Goal: Information Seeking & Learning: Learn about a topic

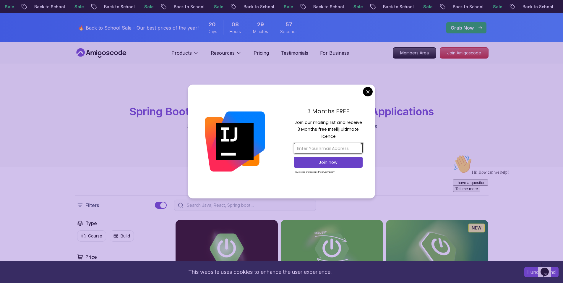
click at [320, 151] on input "email" at bounding box center [328, 148] width 69 height 11
type input "shivashjurakan30@gmail.com"
click at [327, 162] on p "Join now" at bounding box center [328, 162] width 56 height 6
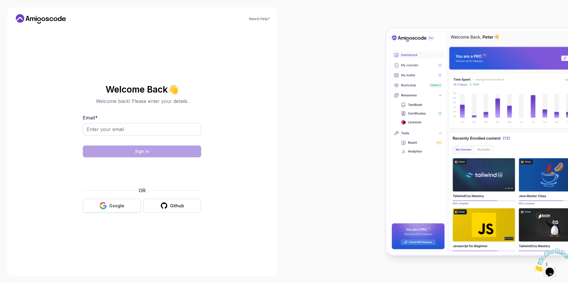
click at [117, 203] on div "Google" at bounding box center [116, 206] width 15 height 6
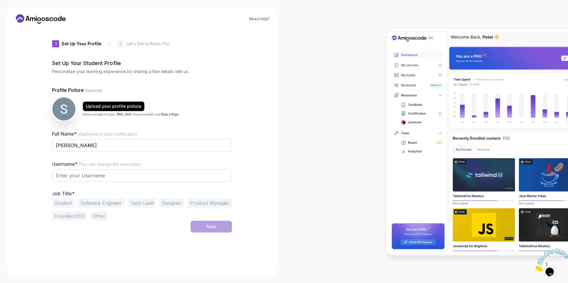
type input "charmingfalcon21613"
drag, startPoint x: 107, startPoint y: 175, endPoint x: 53, endPoint y: 173, distance: 54.1
click at [53, 173] on input "charmingfalcon21613" at bounding box center [142, 175] width 180 height 12
type input "ShivashJ30"
click at [65, 201] on button "Student" at bounding box center [63, 202] width 22 height 9
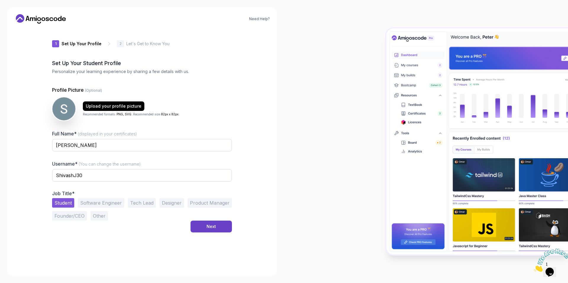
click at [65, 201] on button "Student" at bounding box center [63, 202] width 22 height 9
click at [90, 203] on button "Software Engineer" at bounding box center [101, 202] width 46 height 9
click at [212, 229] on div "Next" at bounding box center [210, 227] width 9 height 6
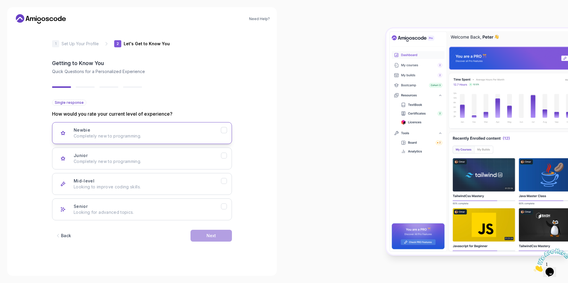
click at [198, 126] on button "Newbie Completely new to programming." at bounding box center [142, 133] width 180 height 22
click at [214, 135] on p "Completely new to programming." at bounding box center [147, 136] width 147 height 6
click at [201, 158] on div "Junior Completely new to programming." at bounding box center [147, 159] width 147 height 12
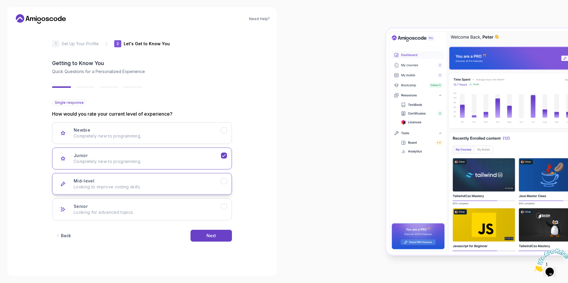
click at [213, 181] on div "Mid-level Looking to improve coding skills." at bounding box center [147, 184] width 147 height 12
click at [208, 239] on button "Next" at bounding box center [210, 236] width 41 height 12
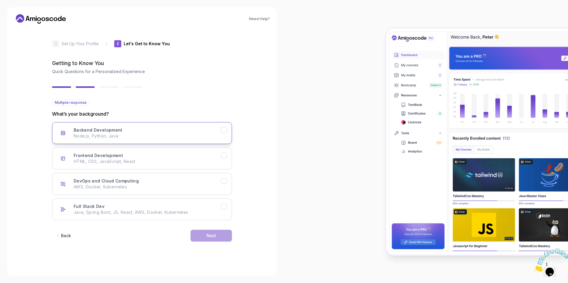
click at [216, 133] on p "Node.js, Python, Java" at bounding box center [147, 136] width 147 height 6
click at [171, 154] on div "Frontend Development HTML, CSS, JavaScript, React" at bounding box center [147, 159] width 147 height 12
click at [218, 132] on div "Backend Development Node.js, Python, Java" at bounding box center [147, 133] width 147 height 12
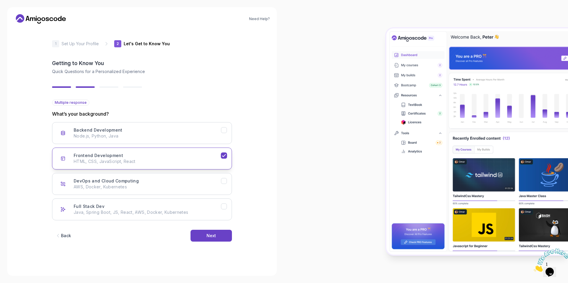
click at [217, 157] on div "Frontend Development HTML, CSS, JavaScript, React" at bounding box center [147, 159] width 147 height 12
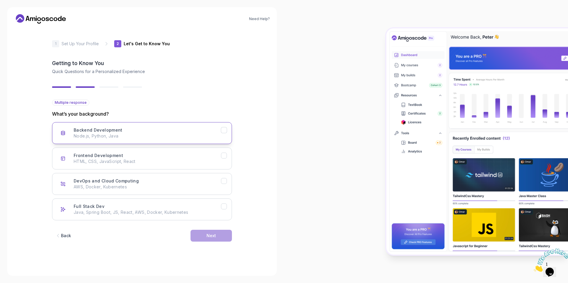
click at [206, 130] on div "Backend Development Node.js, Python, Java" at bounding box center [147, 133] width 147 height 12
click at [205, 234] on button "Next" at bounding box center [210, 236] width 41 height 12
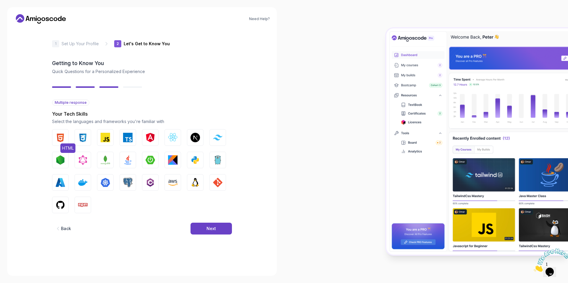
click at [61, 138] on img "button" at bounding box center [60, 137] width 9 height 9
click at [83, 135] on img "button" at bounding box center [82, 137] width 9 height 9
click at [102, 140] on img "button" at bounding box center [105, 137] width 9 height 9
click at [126, 161] on img "button" at bounding box center [127, 159] width 9 height 9
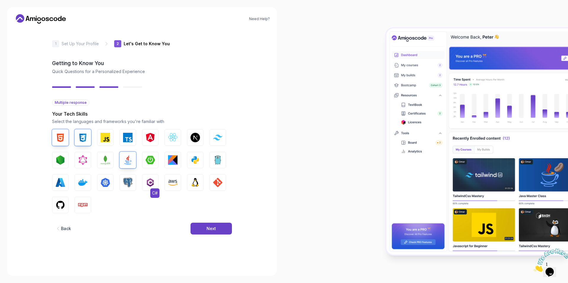
click at [150, 181] on img "button" at bounding box center [149, 182] width 9 height 9
click at [197, 156] on img "button" at bounding box center [194, 159] width 9 height 9
click at [205, 226] on button "Next" at bounding box center [210, 229] width 41 height 12
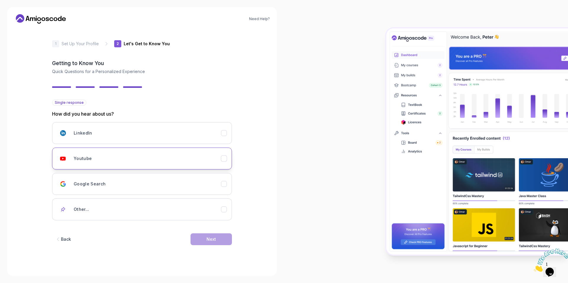
click at [96, 165] on button "Youtube" at bounding box center [142, 159] width 180 height 22
click at [212, 239] on div "Next" at bounding box center [210, 239] width 9 height 6
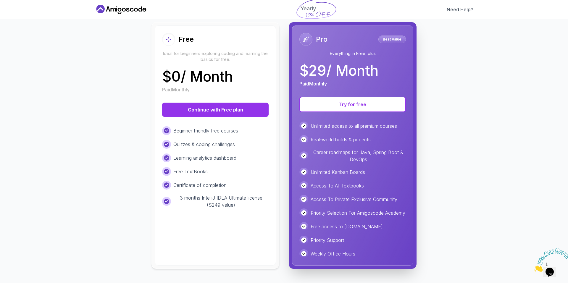
scroll to position [66, 0]
click at [231, 104] on button "Continue with Free plan" at bounding box center [215, 110] width 106 height 14
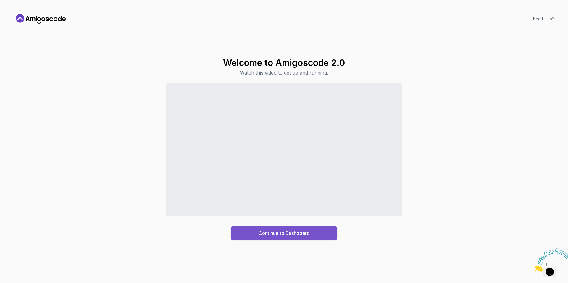
click at [260, 232] on div "Continue to Dashboard" at bounding box center [283, 232] width 51 height 7
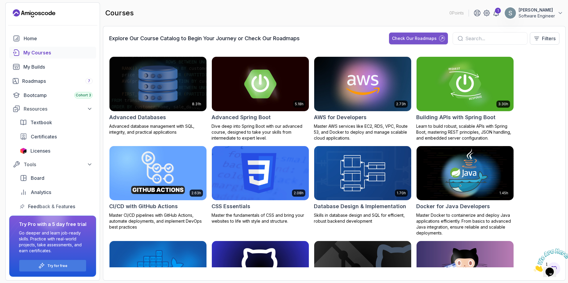
click at [421, 34] on button "Check Our Roadmaps" at bounding box center [418, 39] width 59 height 12
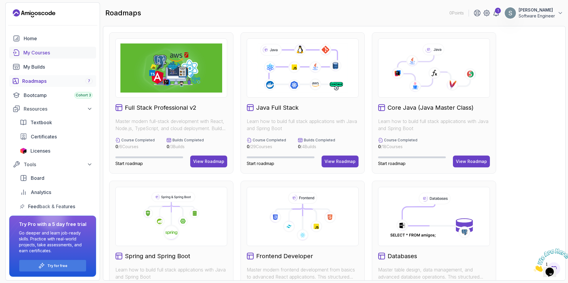
click at [46, 56] on link "My Courses" at bounding box center [52, 53] width 87 height 12
click at [39, 43] on link "Home" at bounding box center [52, 39] width 87 height 12
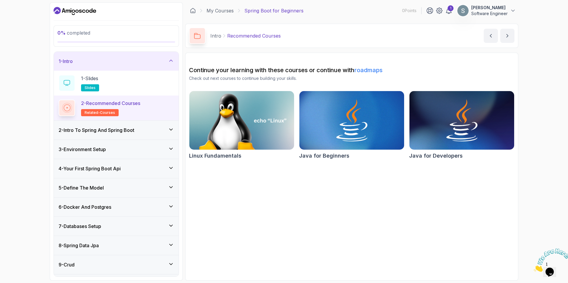
click at [116, 70] on div "1 - Intro" at bounding box center [116, 61] width 125 height 19
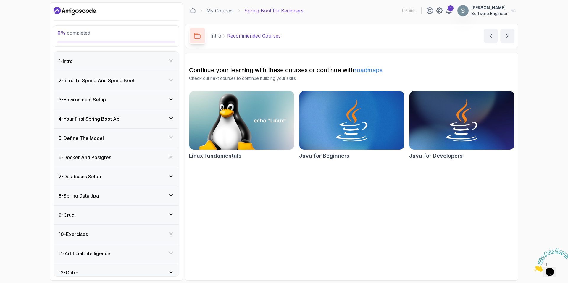
click at [84, 10] on icon "Dashboard" at bounding box center [75, 10] width 43 height 9
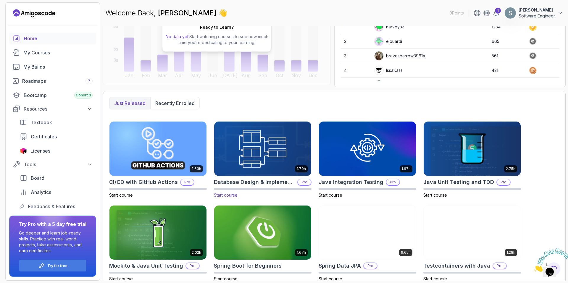
scroll to position [96, 0]
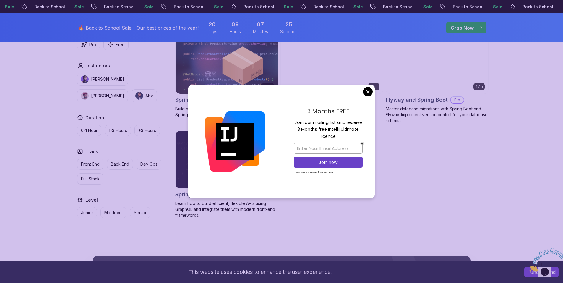
scroll to position [443, 0]
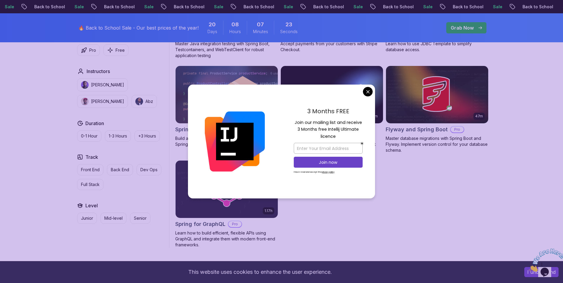
click at [368, 93] on body "Sale Back to School Sale Back to School Sale Back to School Sale Back to School…" at bounding box center [281, 61] width 563 height 1008
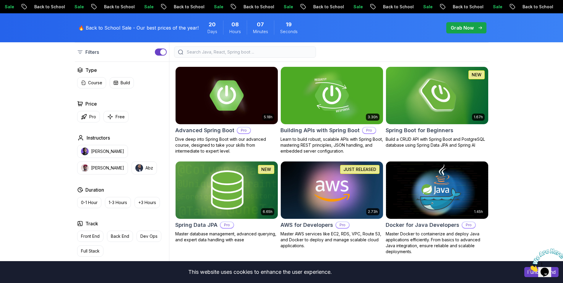
scroll to position [148, 0]
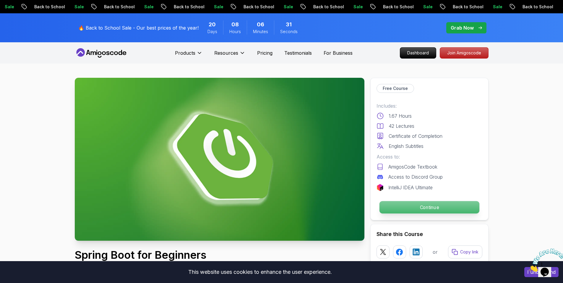
click at [403, 206] on p "Continue" at bounding box center [429, 207] width 100 height 12
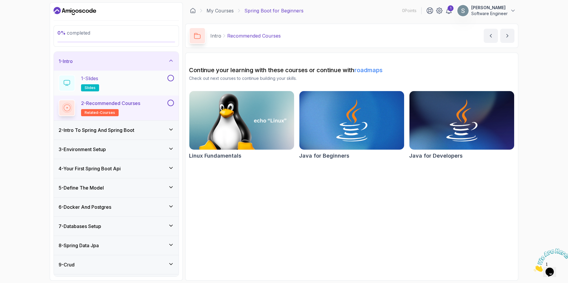
click at [148, 84] on div "1 - Slides slides" at bounding box center [113, 83] width 108 height 17
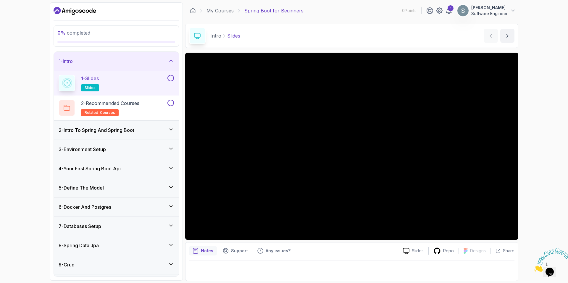
scroll to position [0, 0]
click at [169, 74] on div "1 - Slides slides" at bounding box center [116, 83] width 125 height 25
click at [171, 78] on button at bounding box center [170, 78] width 7 height 7
click at [165, 103] on div "2 - Recommended Courses related-courses" at bounding box center [113, 108] width 108 height 17
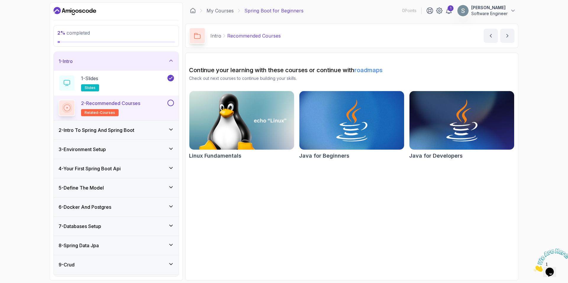
click at [169, 104] on button at bounding box center [170, 103] width 7 height 7
click at [122, 63] on div "1 - Intro" at bounding box center [116, 61] width 115 height 7
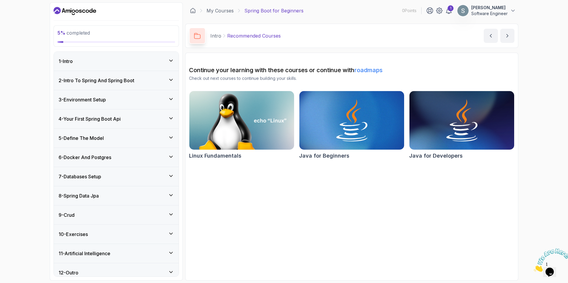
click at [120, 85] on div "2 - Intro To Spring And Spring Boot" at bounding box center [116, 80] width 125 height 19
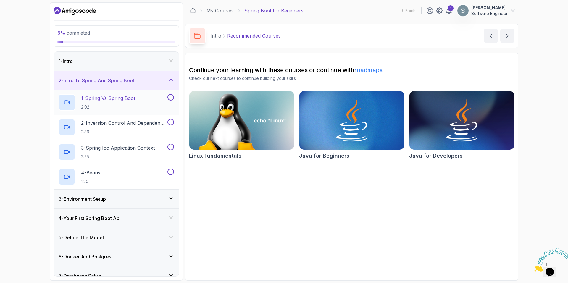
click at [132, 103] on h2 "1 - Spring Vs Spring Boot 2:02" at bounding box center [108, 102] width 54 height 15
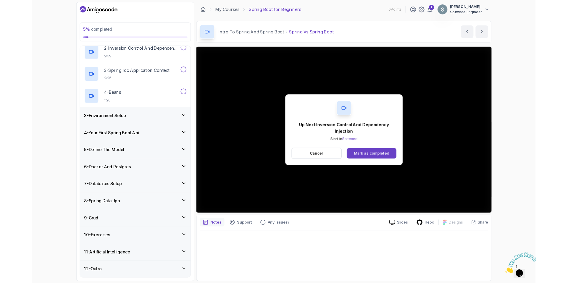
scroll to position [105, 0]
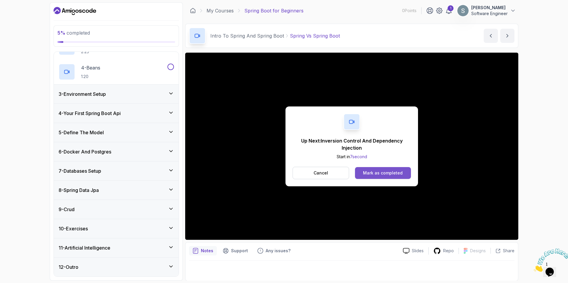
click at [377, 172] on div "Mark as completed" at bounding box center [383, 173] width 40 height 6
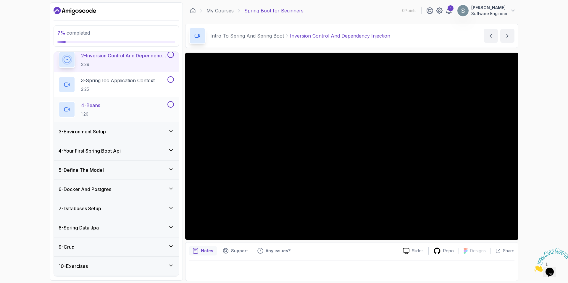
scroll to position [16, 0]
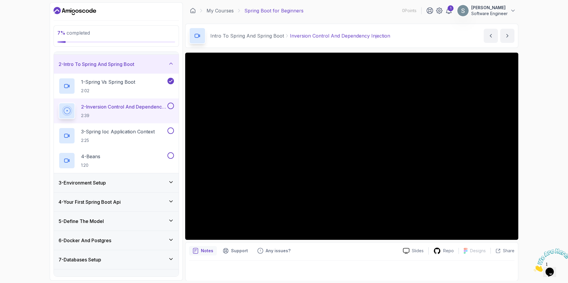
click at [137, 203] on div "4 - Your First Spring Boot Api" at bounding box center [116, 201] width 115 height 7
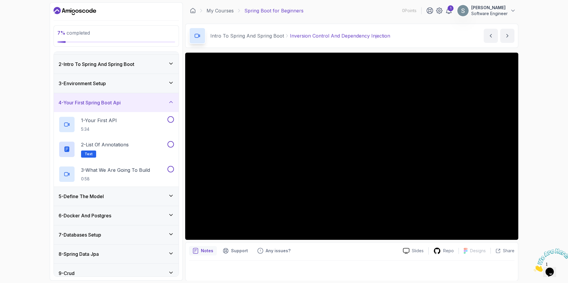
click at [132, 101] on div "4 - Your First Spring Boot Api" at bounding box center [116, 102] width 115 height 7
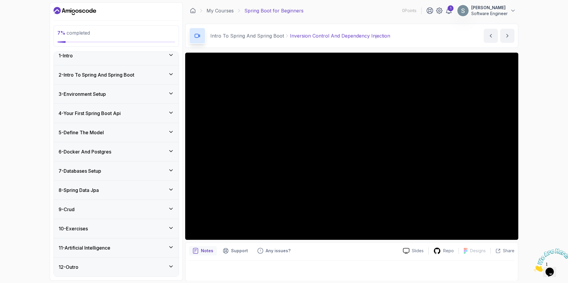
scroll to position [0, 0]
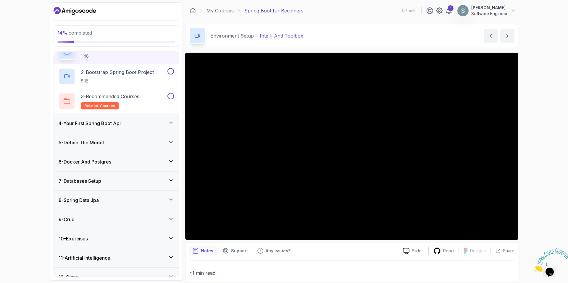
scroll to position [80, 0]
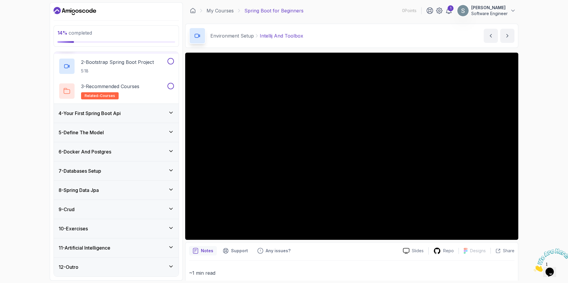
click at [108, 231] on div "10 - Exercises" at bounding box center [116, 228] width 115 height 7
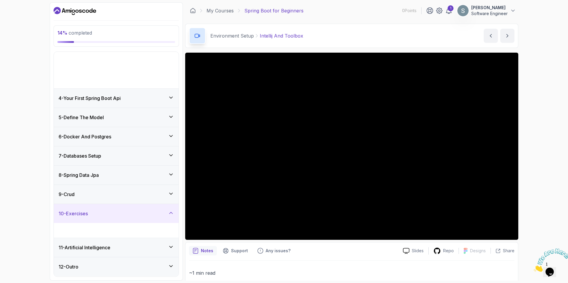
scroll to position [6, 0]
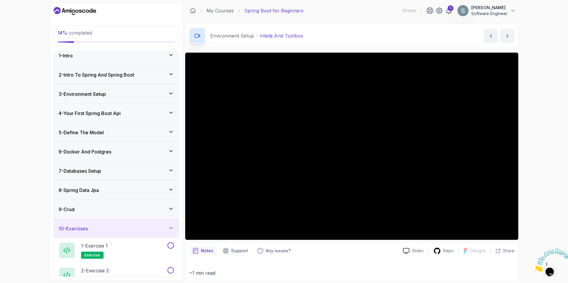
click at [129, 226] on div "10 - Exercises" at bounding box center [116, 228] width 115 height 7
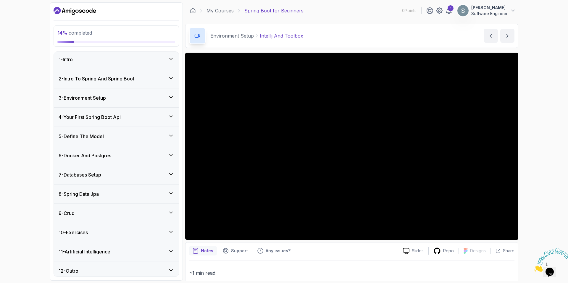
scroll to position [0, 0]
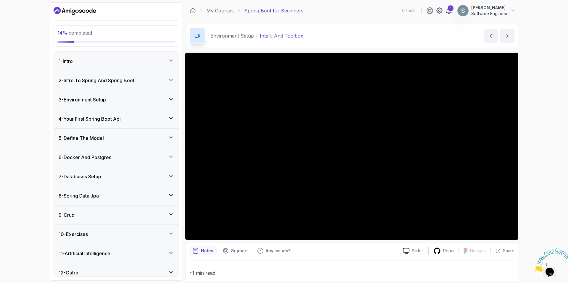
click at [128, 100] on div "3 - Environment Setup" at bounding box center [116, 99] width 115 height 7
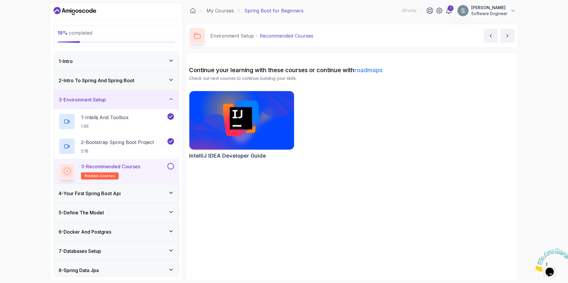
click at [170, 166] on button at bounding box center [170, 166] width 7 height 7
click at [143, 102] on div "3 - Environment Setup" at bounding box center [116, 99] width 115 height 7
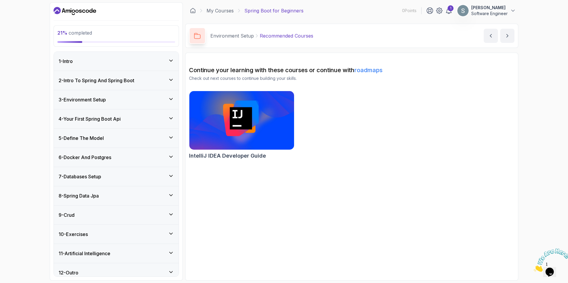
click at [141, 119] on div "4 - Your First Spring Boot Api" at bounding box center [116, 118] width 115 height 7
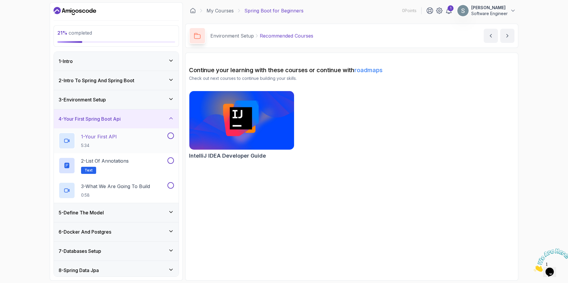
click at [137, 143] on div "1 - Your First API 5:34" at bounding box center [113, 140] width 108 height 17
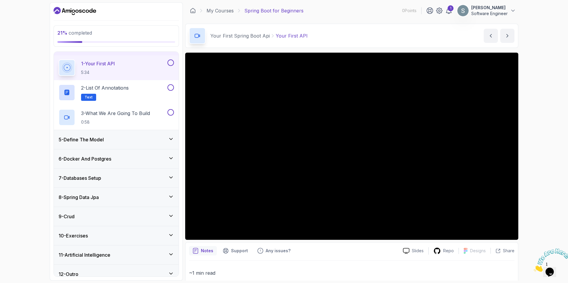
scroll to position [80, 0]
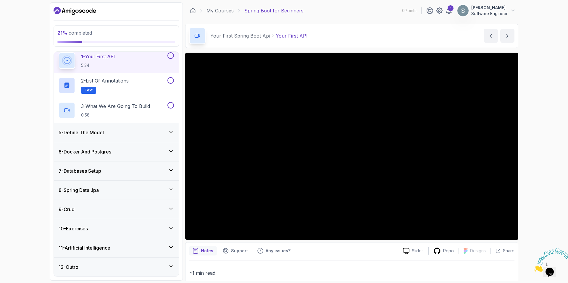
click at [151, 130] on div "5 - Define The Model" at bounding box center [116, 132] width 115 height 7
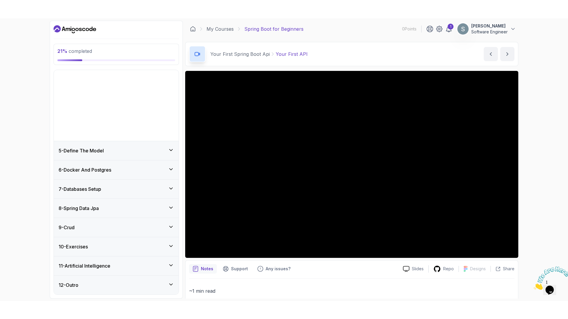
scroll to position [6, 0]
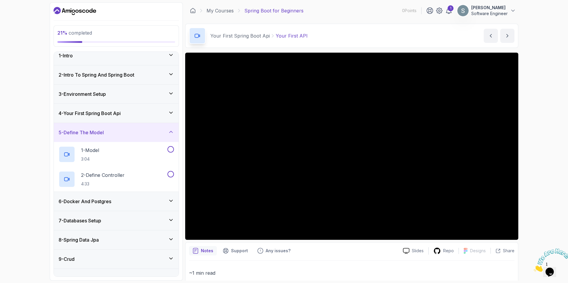
click at [152, 134] on div "5 - Define The Model" at bounding box center [116, 132] width 115 height 7
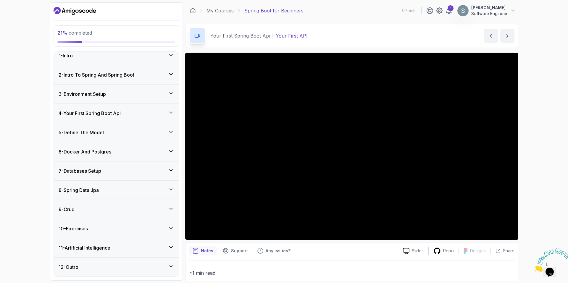
click at [148, 152] on div "6 - Docker And Postgres" at bounding box center [116, 151] width 115 height 7
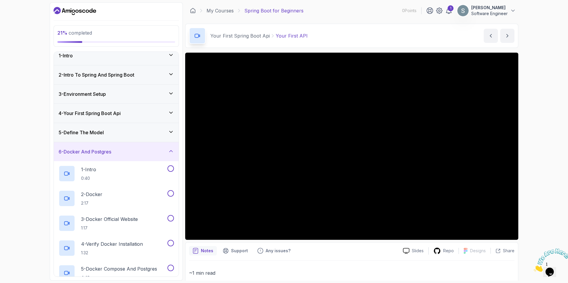
click at [148, 152] on div "6 - Docker And Postgres" at bounding box center [116, 151] width 115 height 7
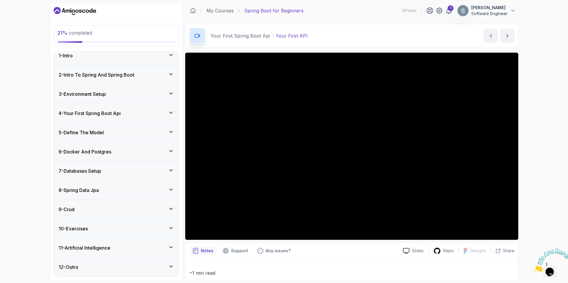
scroll to position [0, 0]
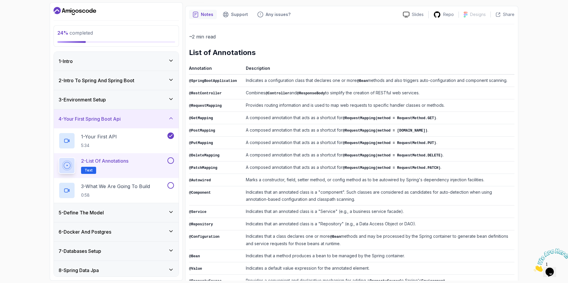
scroll to position [14, 0]
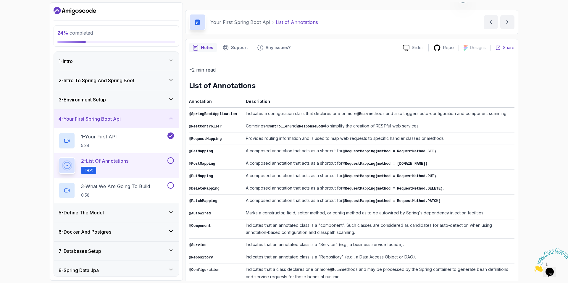
click at [508, 48] on p "Share" at bounding box center [509, 48] width 12 height 6
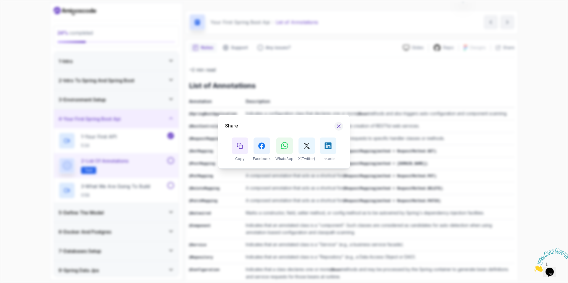
click at [340, 129] on icon "Hide Share modal" at bounding box center [339, 126] width 6 height 6
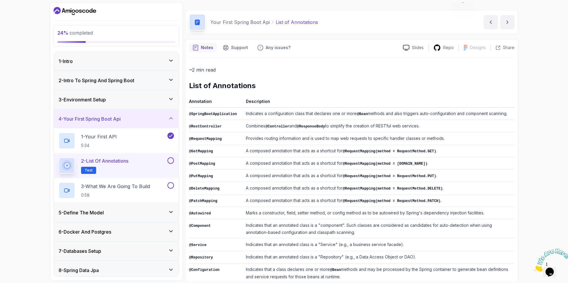
click at [417, 53] on div "Notes Support Any issues? Slides Repo Designs Design not available Share ~2 min…" at bounding box center [351, 191] width 333 height 305
click at [417, 48] on p "Slides" at bounding box center [418, 48] width 12 height 6
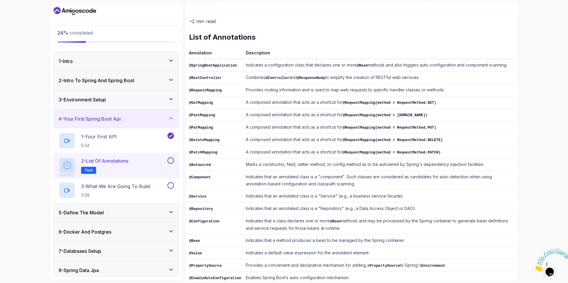
scroll to position [73, 0]
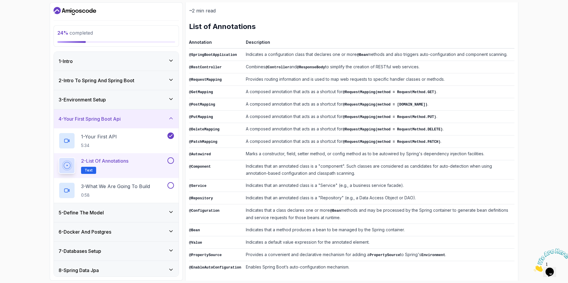
click at [170, 161] on button at bounding box center [170, 160] width 7 height 7
click at [155, 183] on div "3 - What We Are Going To Build 0:58" at bounding box center [113, 190] width 108 height 17
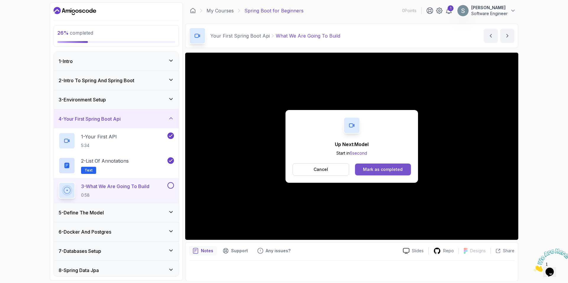
click at [383, 169] on div "Mark as completed" at bounding box center [383, 169] width 40 height 6
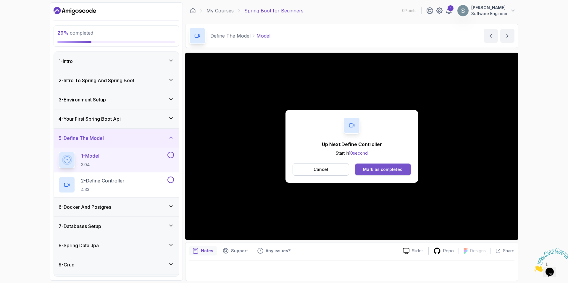
click at [392, 172] on div "Mark as completed" at bounding box center [383, 169] width 40 height 6
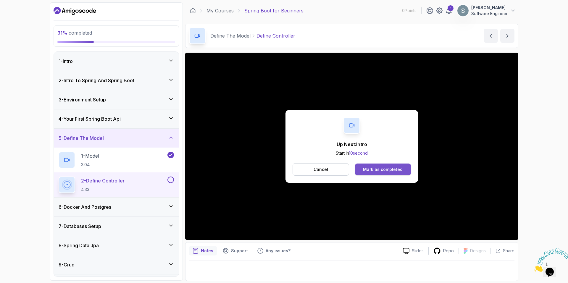
click at [375, 168] on div "Mark as completed" at bounding box center [383, 169] width 40 height 6
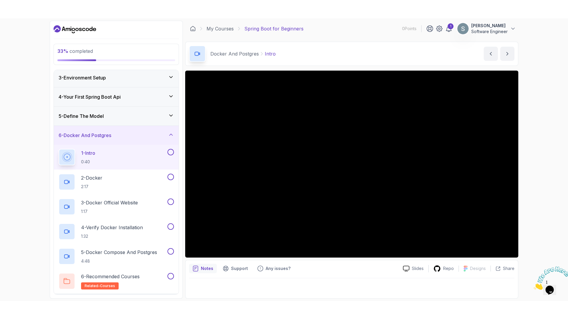
scroll to position [36, 0]
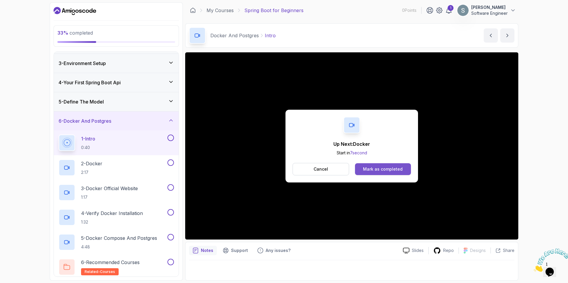
click at [378, 171] on div "Mark as completed" at bounding box center [383, 169] width 40 height 6
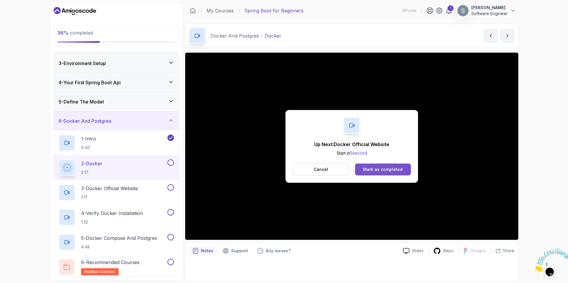
click at [373, 171] on div "Mark as completed" at bounding box center [383, 169] width 40 height 6
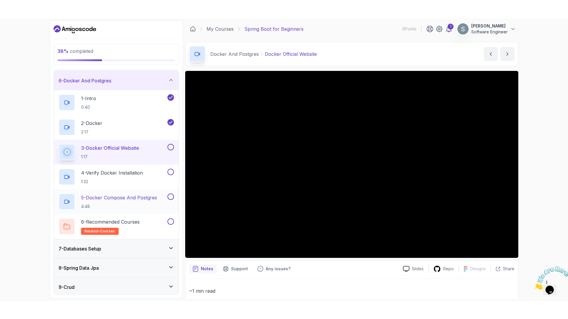
scroll to position [95, 0]
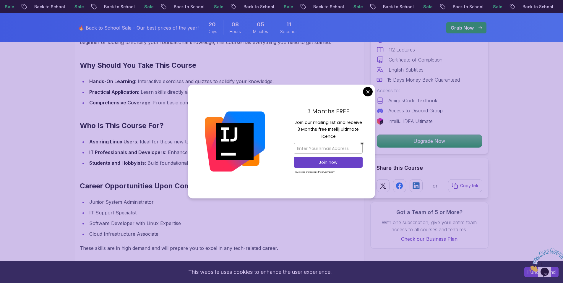
scroll to position [503, 0]
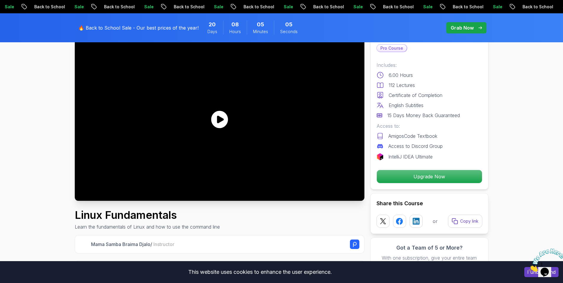
scroll to position [0, 0]
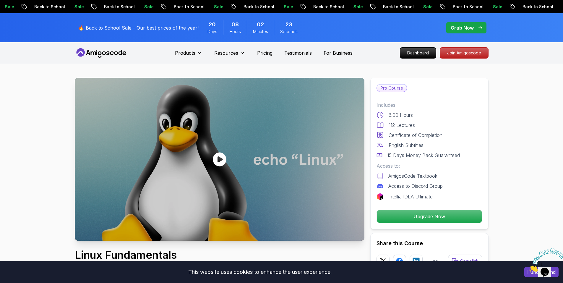
click at [111, 52] on icon at bounding box center [112, 53] width 4 height 4
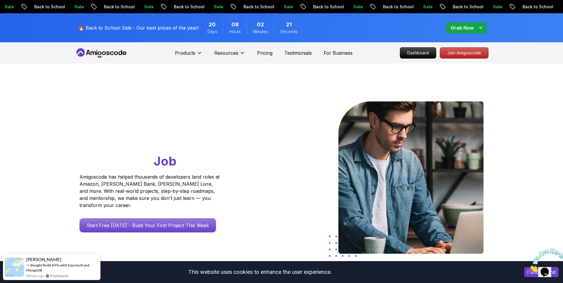
click at [114, 50] on icon at bounding box center [101, 52] width 53 height 9
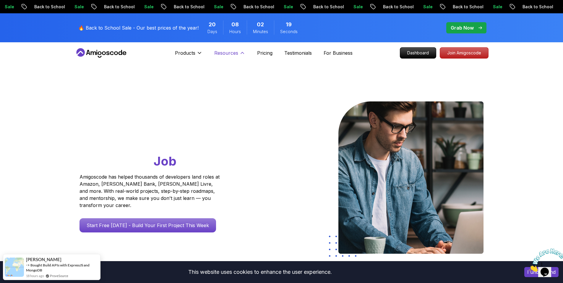
click at [227, 53] on p "Resources" at bounding box center [226, 52] width 24 height 7
click at [177, 52] on p "Products" at bounding box center [185, 52] width 20 height 7
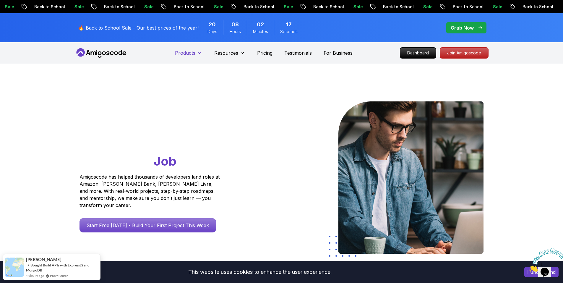
click at [177, 52] on p "Products" at bounding box center [185, 52] width 20 height 7
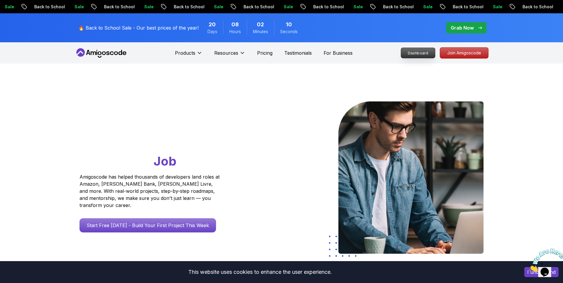
click at [428, 51] on p "Dashboard" at bounding box center [418, 53] width 34 height 10
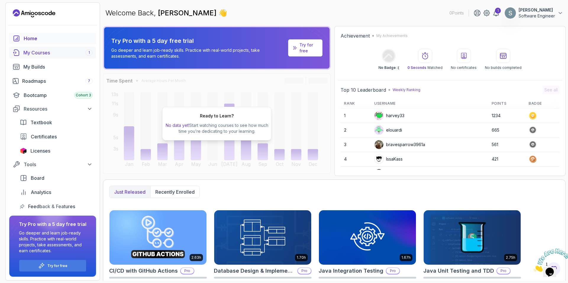
click at [47, 52] on div "My Courses 1" at bounding box center [57, 52] width 69 height 7
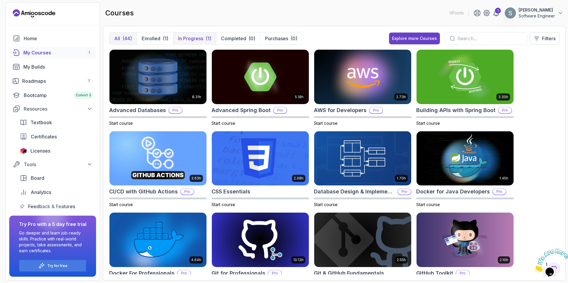
click at [204, 39] on button "In Progress (1)" at bounding box center [194, 39] width 43 height 12
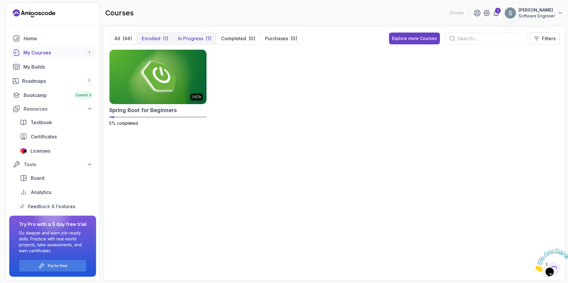
click at [161, 40] on button "Enrolled (1)" at bounding box center [155, 39] width 36 height 12
click at [129, 37] on div "(44)" at bounding box center [126, 38] width 9 height 7
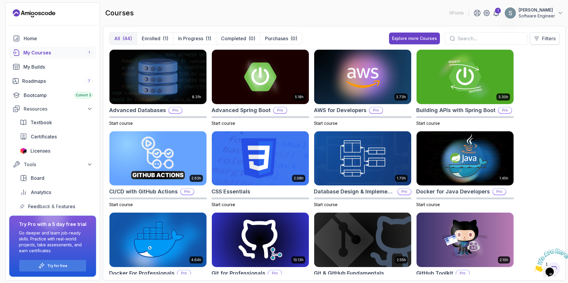
click at [550, 34] on button "Filters" at bounding box center [545, 38] width 30 height 12
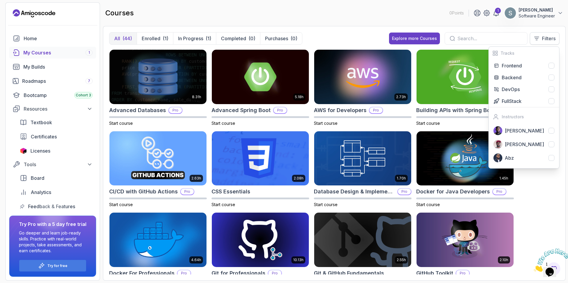
click at [541, 41] on button "Filters" at bounding box center [545, 38] width 30 height 12
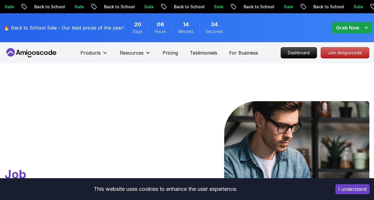
click at [358, 188] on button "I understand" at bounding box center [352, 189] width 34 height 10
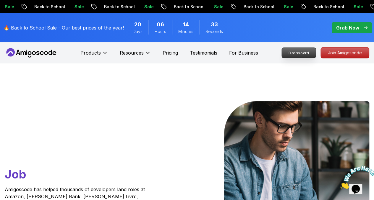
click at [306, 58] on nav "Products Resources Pricing Testimonials For Business Dashboard Join Amigoscode" at bounding box center [187, 52] width 365 height 21
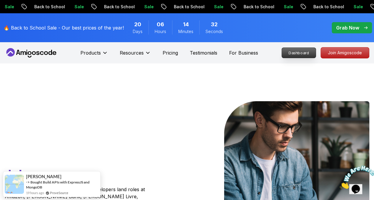
click at [305, 56] on p "Dashboard" at bounding box center [299, 53] width 34 height 10
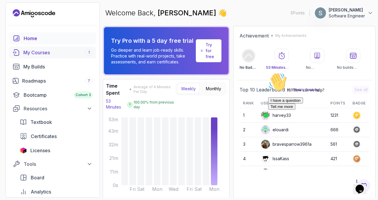
click at [47, 49] on div "My Courses 1" at bounding box center [57, 52] width 69 height 7
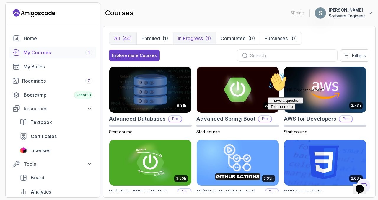
click at [205, 37] on div "(1)" at bounding box center [208, 38] width 6 height 7
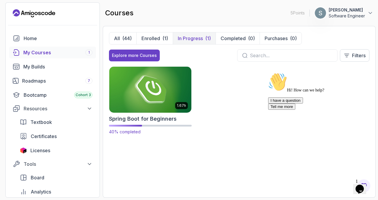
click at [144, 96] on img at bounding box center [150, 90] width 86 height 48
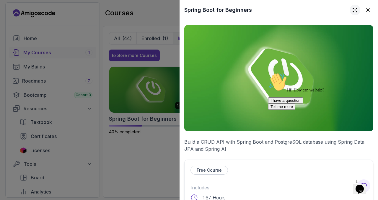
click at [353, 11] on icon at bounding box center [355, 10] width 4 height 4
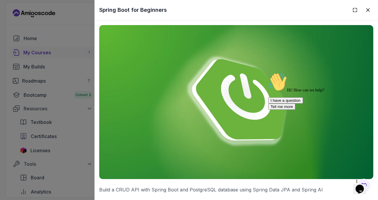
click at [176, 134] on img at bounding box center [236, 102] width 274 height 154
click at [368, 73] on div at bounding box center [321, 73] width 106 height 0
drag, startPoint x: 367, startPoint y: 114, endPoint x: 630, endPoint y: 160, distance: 267.1
click at [268, 73] on icon "Chat attention grabber" at bounding box center [268, 73] width 0 height 0
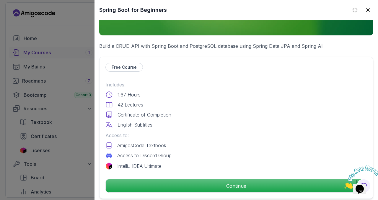
scroll to position [176, 0]
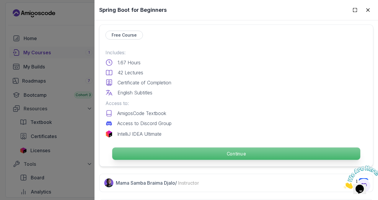
click at [233, 148] on p "Continue" at bounding box center [236, 154] width 248 height 12
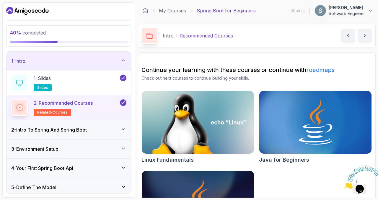
click at [105, 63] on div "1 - Intro" at bounding box center [68, 61] width 115 height 7
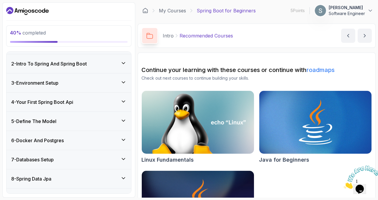
scroll to position [30, 0]
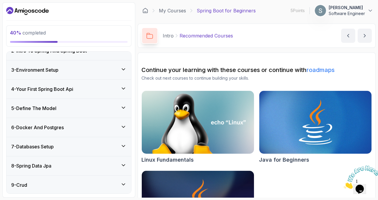
click at [69, 126] on div "6 - Docker And Postgres" at bounding box center [68, 127] width 115 height 7
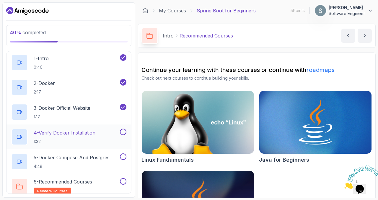
scroll to position [118, 0]
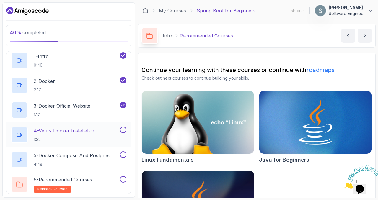
click at [83, 131] on p "4 - Verify Docker Installation" at bounding box center [65, 130] width 62 height 7
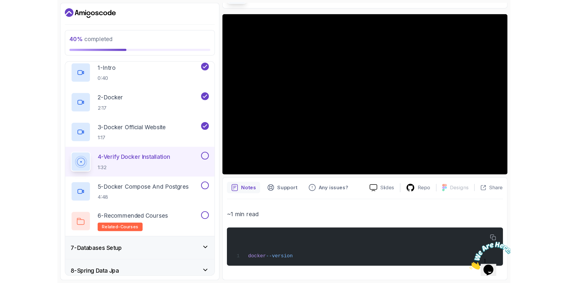
scroll to position [59, 0]
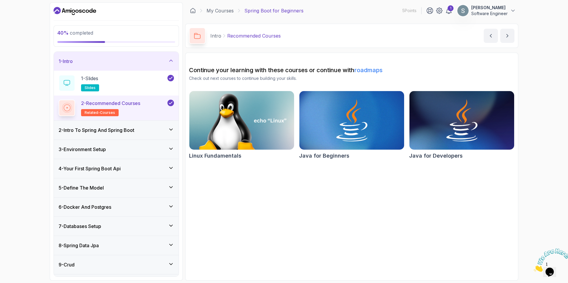
click at [116, 200] on div "6 - Docker And Postgres" at bounding box center [116, 206] width 125 height 19
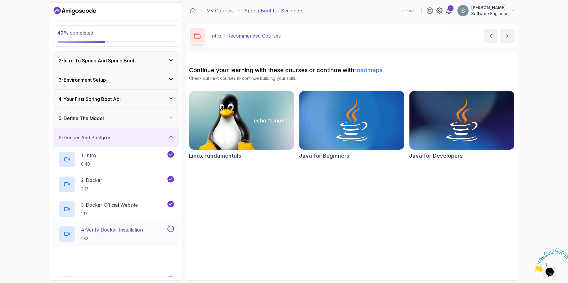
scroll to position [30, 0]
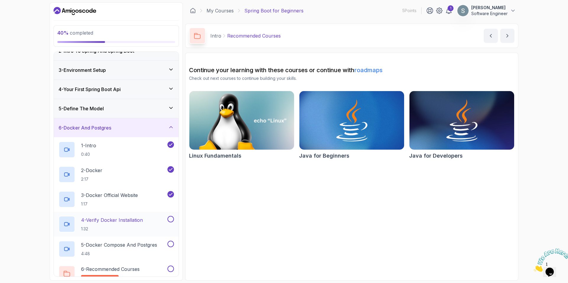
click at [134, 200] on div "4 - Verify Docker Installation 1:32" at bounding box center [113, 224] width 108 height 17
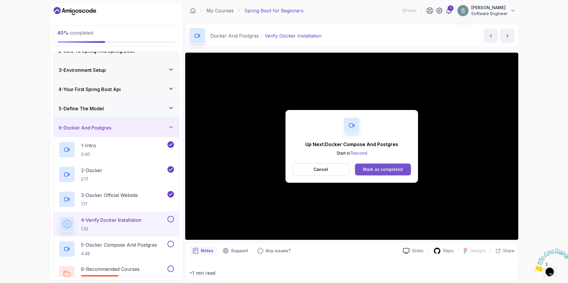
click at [374, 172] on div "Mark as completed" at bounding box center [383, 169] width 40 height 6
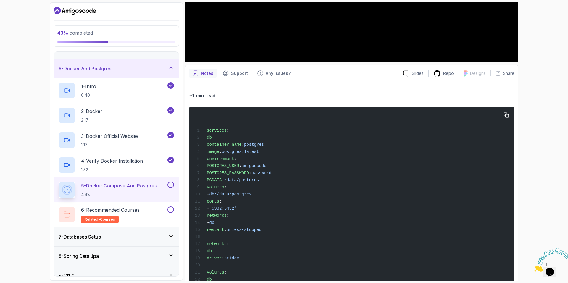
scroll to position [203, 0]
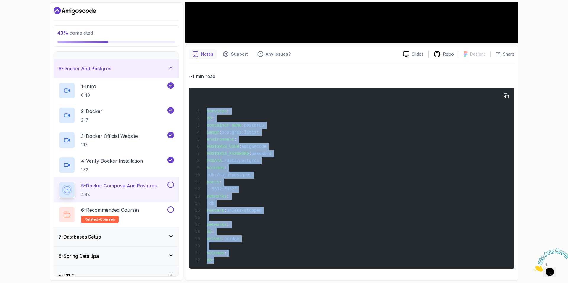
drag, startPoint x: 226, startPoint y: 265, endPoint x: 202, endPoint y: 89, distance: 177.7
click at [202, 91] on div "services : db : container_name : postgres image : postgres:latest environment :…" at bounding box center [352, 178] width 316 height 174
copy code "services : db : container_name : postgres image : postgres:latest environment :…"
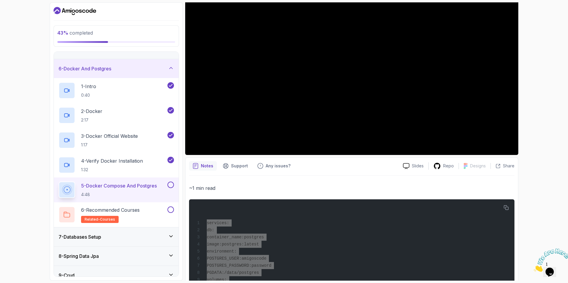
scroll to position [55, 0]
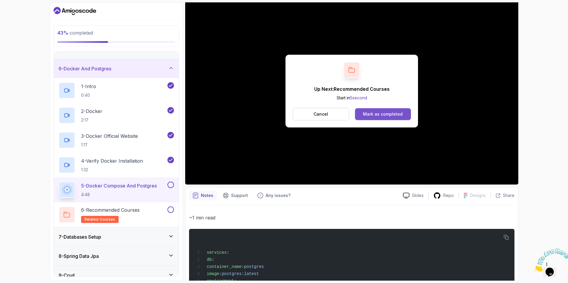
click at [374, 114] on div "Mark as completed" at bounding box center [383, 114] width 40 height 6
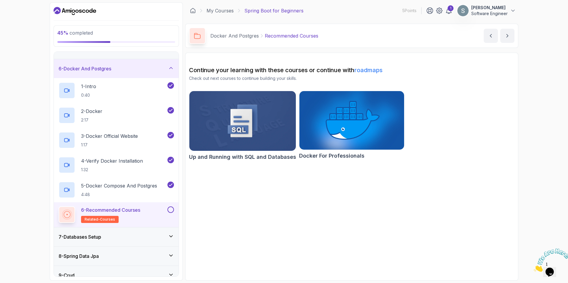
click at [132, 72] on div "6 - Docker And Postgres" at bounding box center [116, 68] width 115 height 7
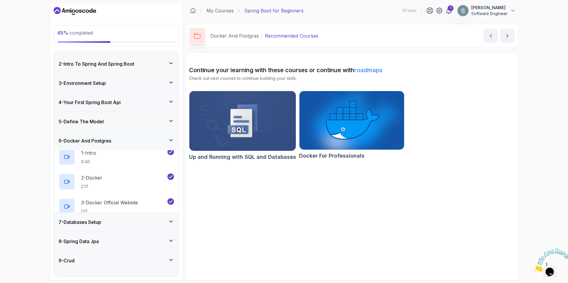
scroll to position [6, 0]
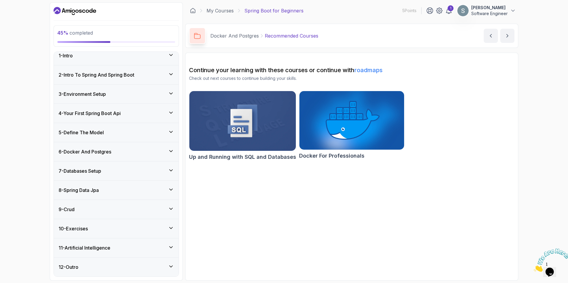
click at [110, 172] on div "7 - Databases Setup" at bounding box center [116, 170] width 115 height 7
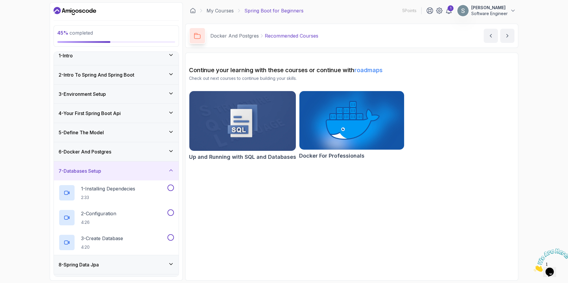
click at [124, 156] on div "6 - Docker And Postgres" at bounding box center [116, 151] width 125 height 19
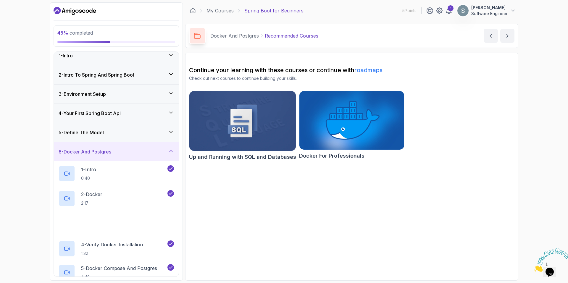
click at [124, 154] on div "6 - Docker And Postgres" at bounding box center [116, 151] width 115 height 7
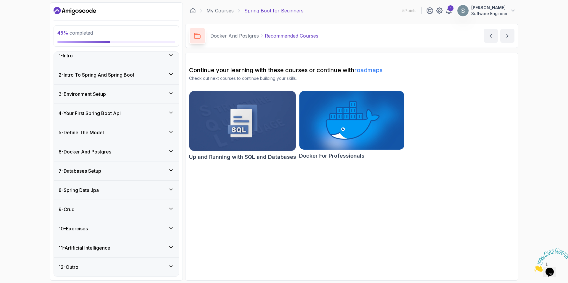
click at [115, 167] on div "7 - Databases Setup" at bounding box center [116, 170] width 125 height 19
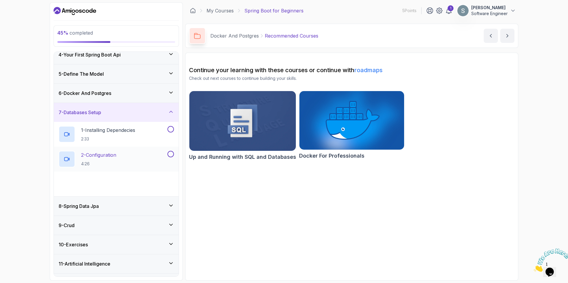
scroll to position [65, 0]
click at [135, 128] on p "1 - Installing Dependecies" at bounding box center [108, 129] width 54 height 7
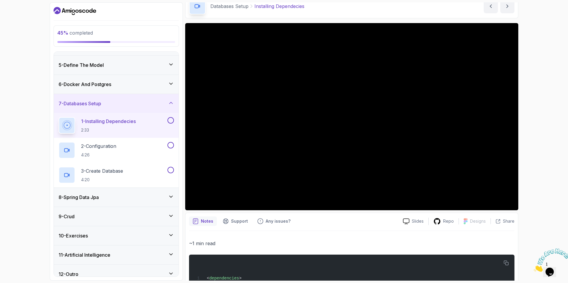
scroll to position [80, 0]
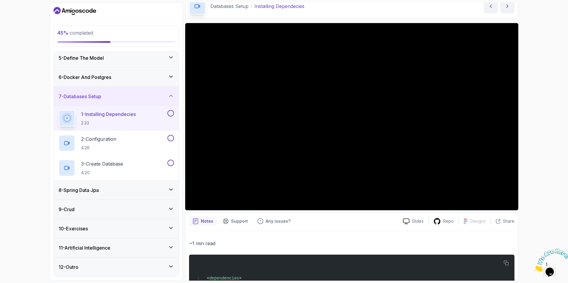
click at [129, 191] on div "8 - Spring Data Jpa" at bounding box center [116, 190] width 115 height 7
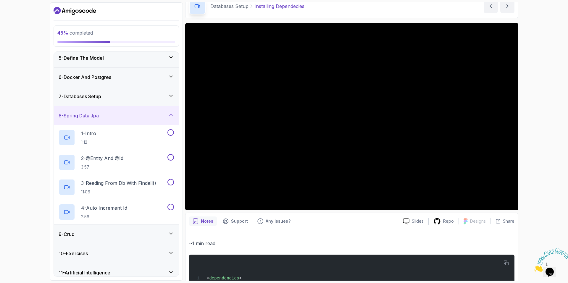
click at [163, 120] on div "8 - Spring Data Jpa" at bounding box center [116, 115] width 125 height 19
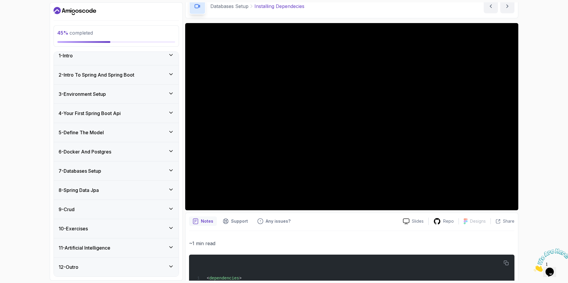
scroll to position [0, 0]
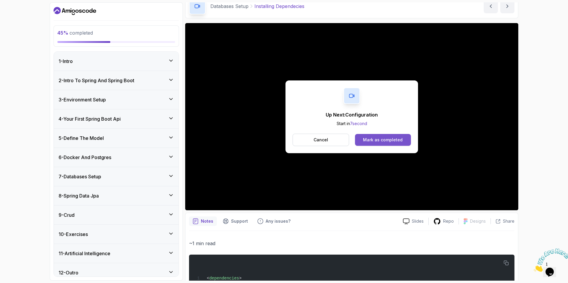
click at [374, 137] on button "Mark as completed" at bounding box center [383, 140] width 56 height 12
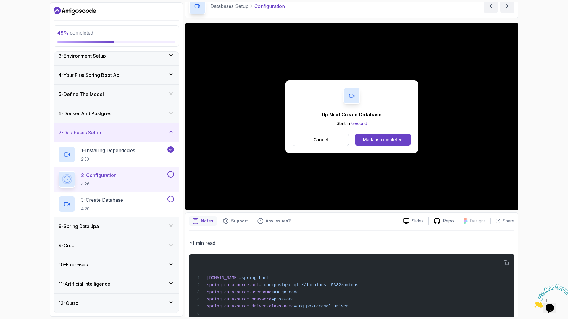
scroll to position [80, 0]
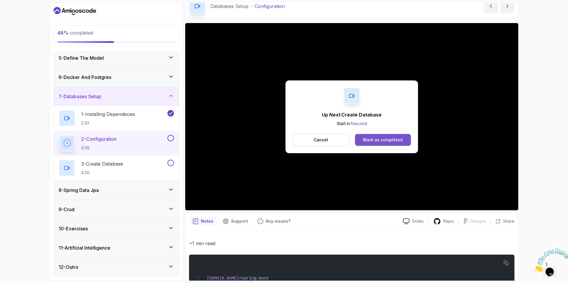
click at [374, 141] on div "Mark as completed" at bounding box center [383, 140] width 40 height 6
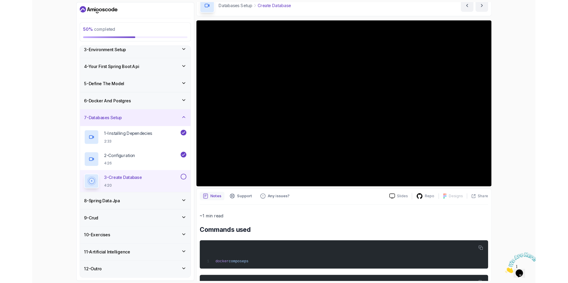
scroll to position [80, 0]
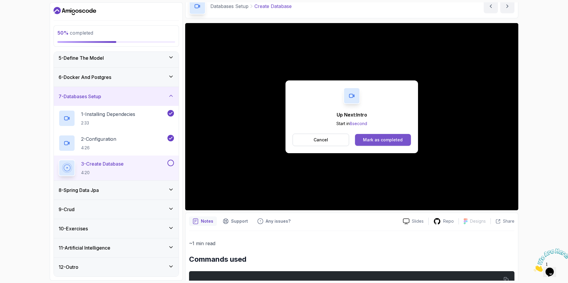
click at [374, 141] on div "Mark as completed" at bounding box center [383, 140] width 40 height 6
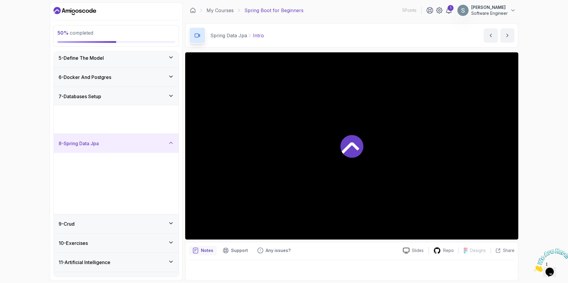
scroll to position [0, 0]
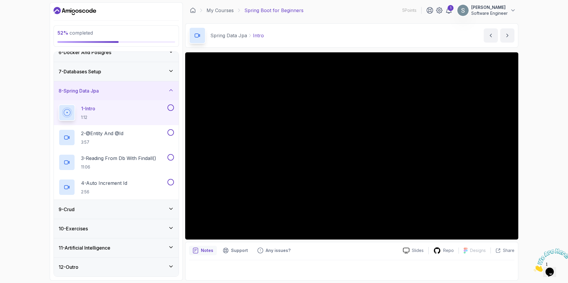
click at [88, 200] on div "9 - Crud" at bounding box center [116, 209] width 115 height 7
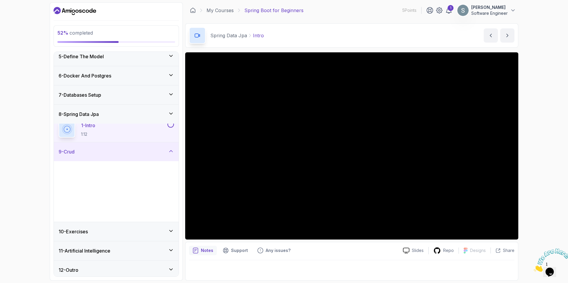
scroll to position [80, 0]
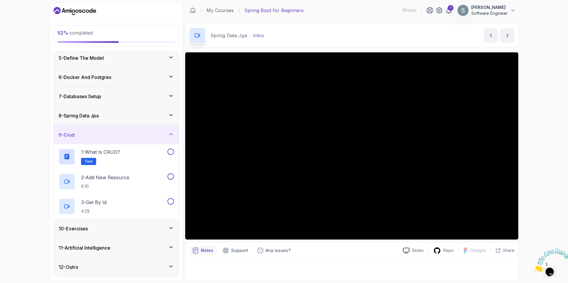
click at [108, 200] on div "10 - Exercises" at bounding box center [116, 228] width 115 height 7
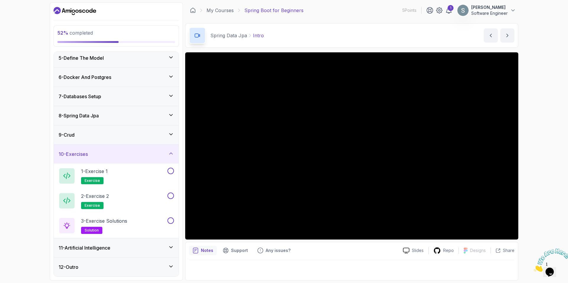
click at [98, 200] on h3 "11 - Artificial Intelligence" at bounding box center [85, 247] width 52 height 7
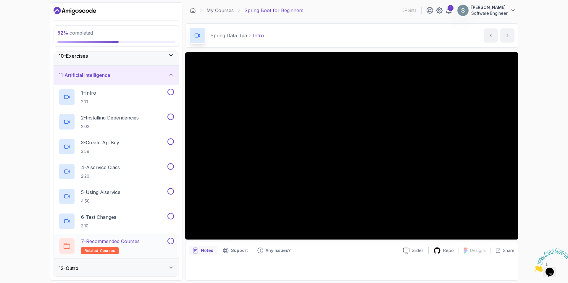
scroll to position [179, 0]
click at [140, 77] on div "11 - Artificial Intelligence" at bounding box center [116, 73] width 125 height 19
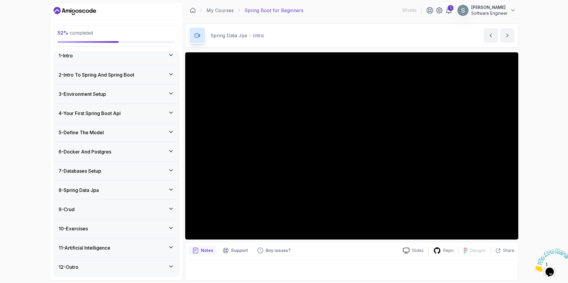
scroll to position [6, 0]
click at [108, 200] on div "12 - Outro" at bounding box center [116, 267] width 125 height 19
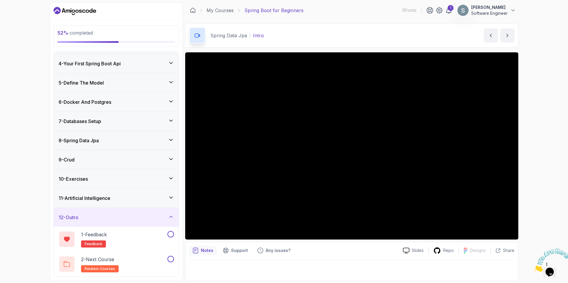
click at [138, 200] on div "12 - Outro" at bounding box center [116, 217] width 125 height 19
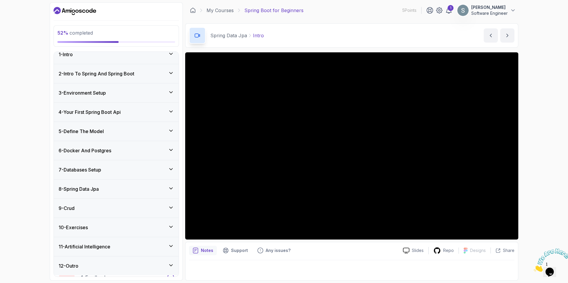
scroll to position [6, 0]
click at [122, 185] on div "8 - Spring Data Jpa" at bounding box center [116, 190] width 125 height 19
